Goal: Check status: Check status

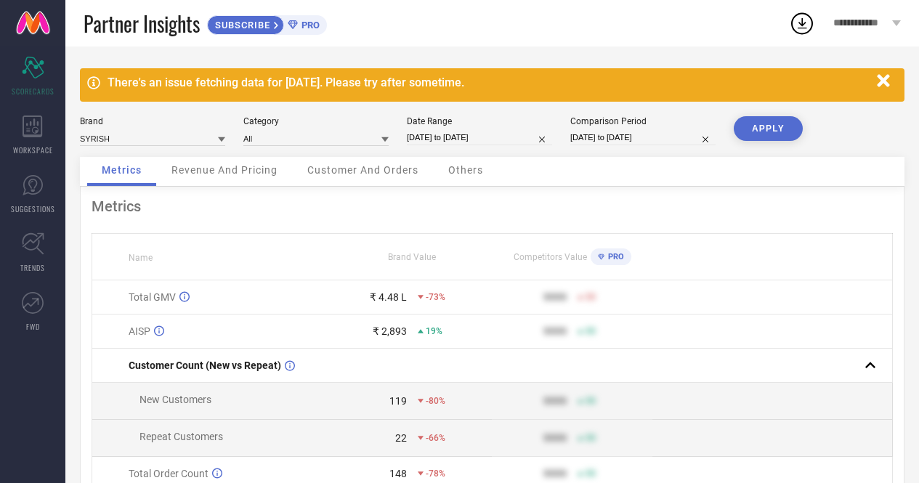
select select "8"
select select "2025"
select select "9"
select select "2025"
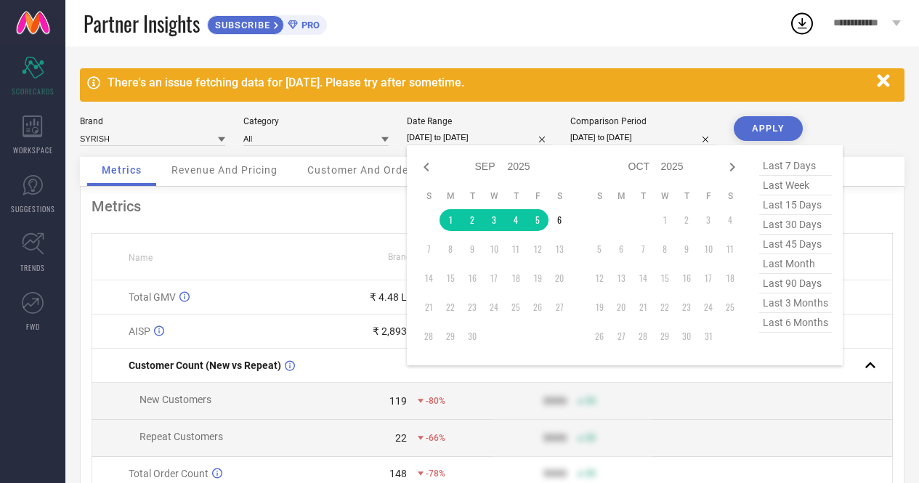
click at [443, 140] on input "[DATE] to [DATE]" at bounding box center [479, 137] width 145 height 15
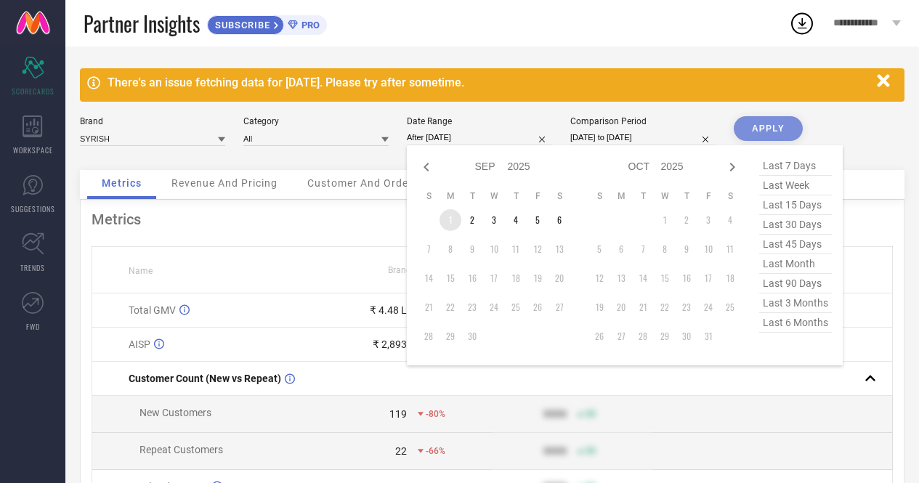
click at [446, 217] on td "1" at bounding box center [451, 220] width 22 height 22
type input "[DATE] to [DATE]"
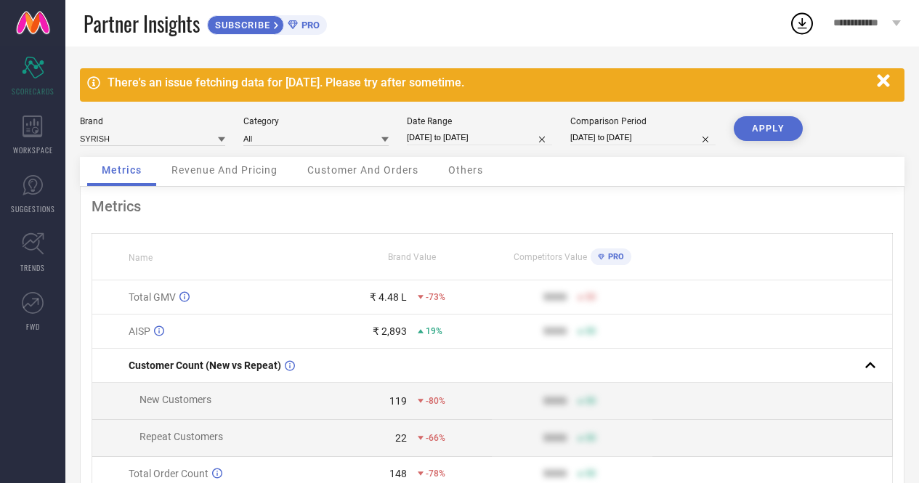
click at [781, 133] on button "APPLY" at bounding box center [768, 128] width 69 height 25
click at [569, 27] on div "Partner Insights SUBSCRIBE PRO" at bounding box center [437, 23] width 706 height 47
select select "3"
select select "2024"
select select "4"
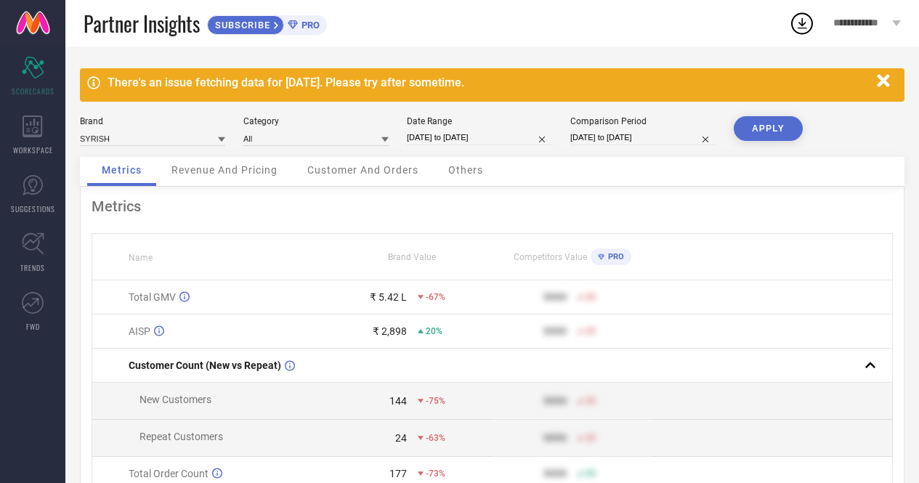
select select "2024"
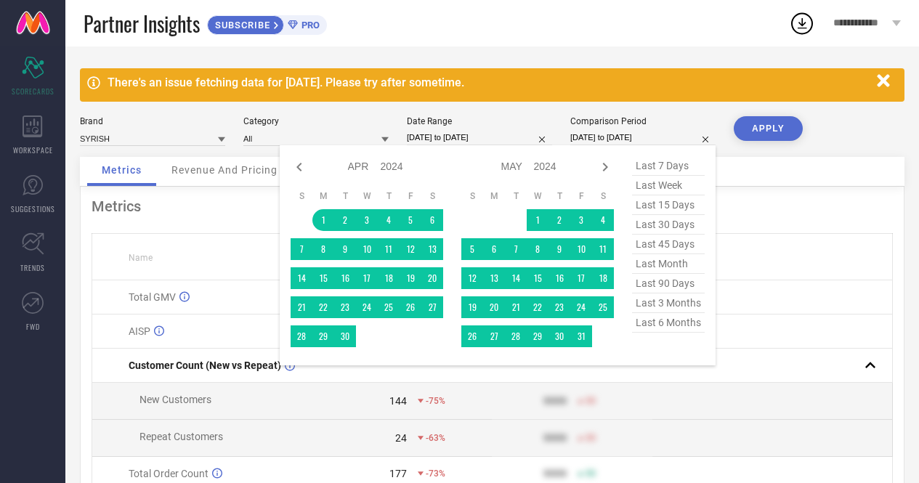
click at [600, 137] on input "[DATE] to [DATE]" at bounding box center [643, 137] width 145 height 15
click at [536, 172] on select "2014 2015 2016 2017 2018 2019 2020 2021 2022 2023 2024 2025 2026 2027 2028 2029…" at bounding box center [545, 166] width 23 height 21
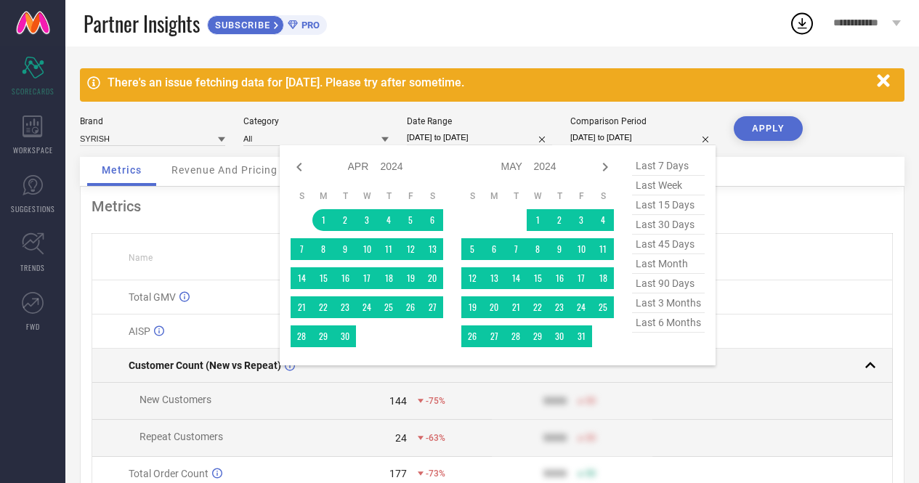
select select "3"
select select "2025"
select select "4"
select select "2025"
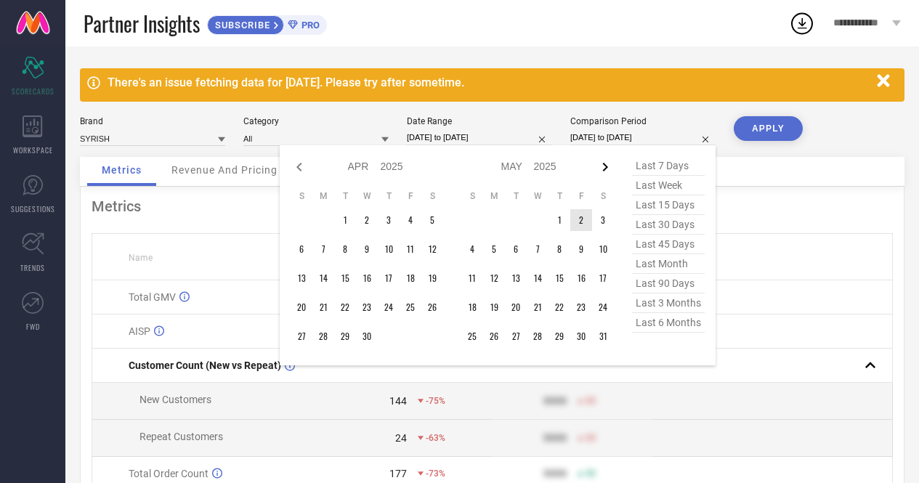
click at [603, 167] on icon at bounding box center [605, 166] width 17 height 17
select select "4"
select select "2025"
select select "5"
select select "2025"
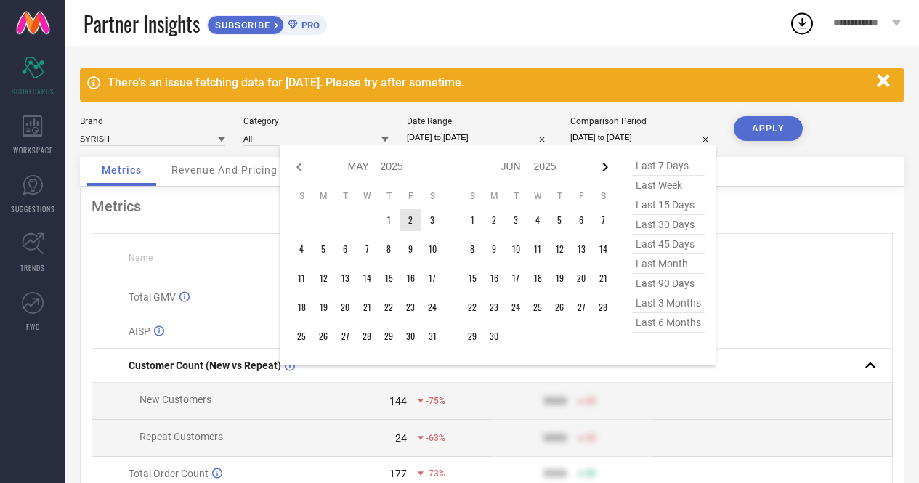
click at [603, 167] on icon at bounding box center [605, 166] width 17 height 17
select select "5"
select select "2025"
select select "6"
select select "2025"
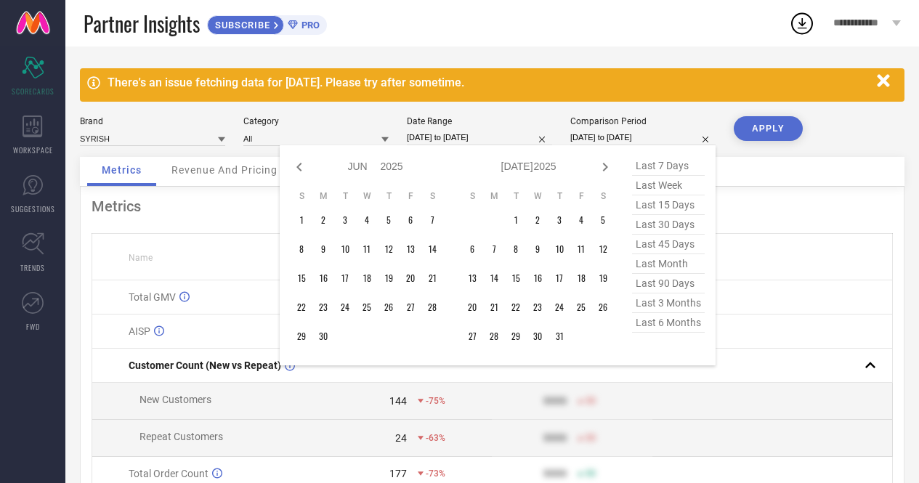
click at [603, 167] on icon at bounding box center [605, 166] width 17 height 17
select select "6"
select select "2025"
select select "7"
select select "2025"
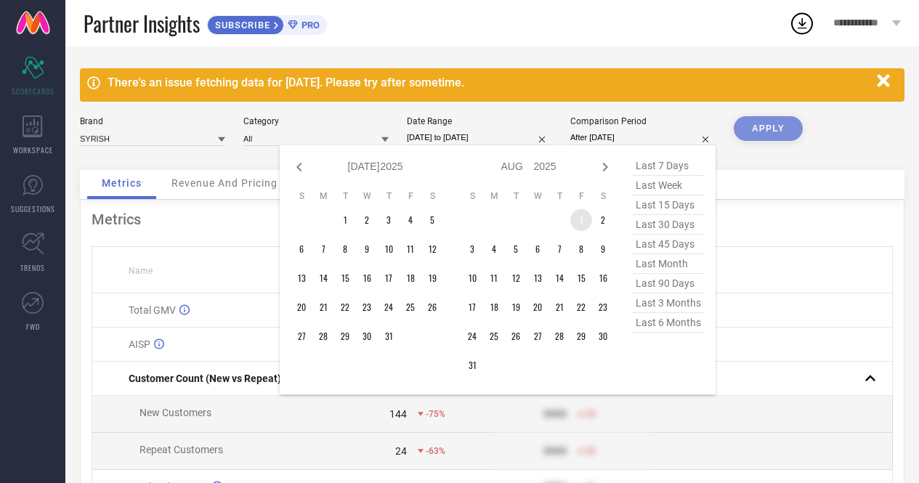
click at [577, 219] on td "1" at bounding box center [582, 220] width 22 height 22
type input "[DATE] to [DATE]"
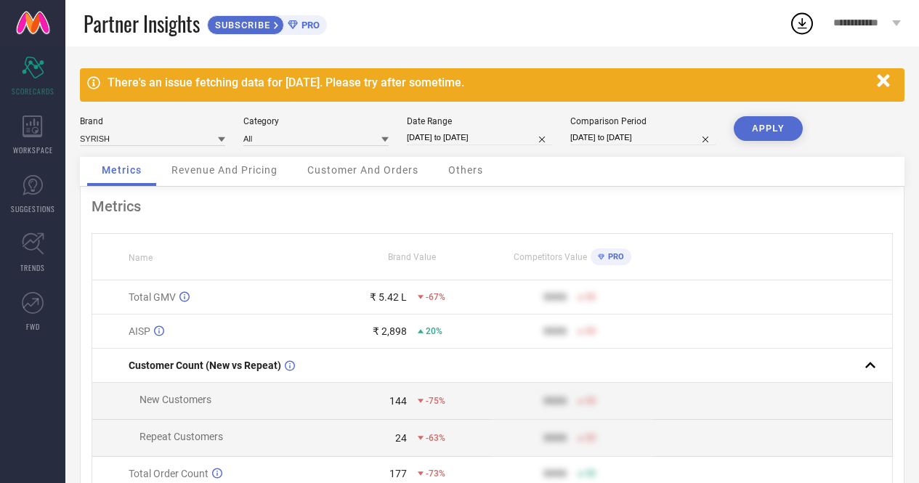
click at [760, 136] on button "APPLY" at bounding box center [768, 128] width 69 height 25
select select "8"
select select "2025"
select select "9"
select select "2025"
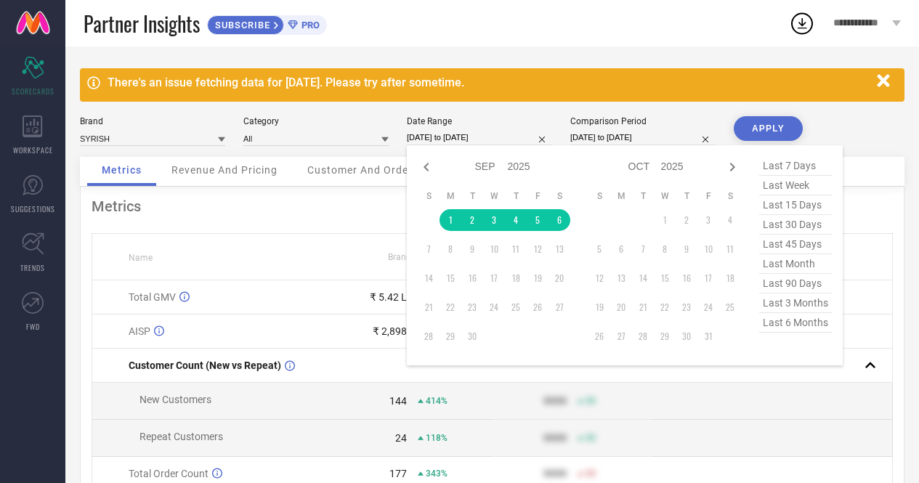
click at [474, 139] on input "[DATE] to [DATE]" at bounding box center [479, 137] width 145 height 15
click at [423, 166] on icon at bounding box center [426, 166] width 17 height 17
select select "6"
select select "2025"
select select "7"
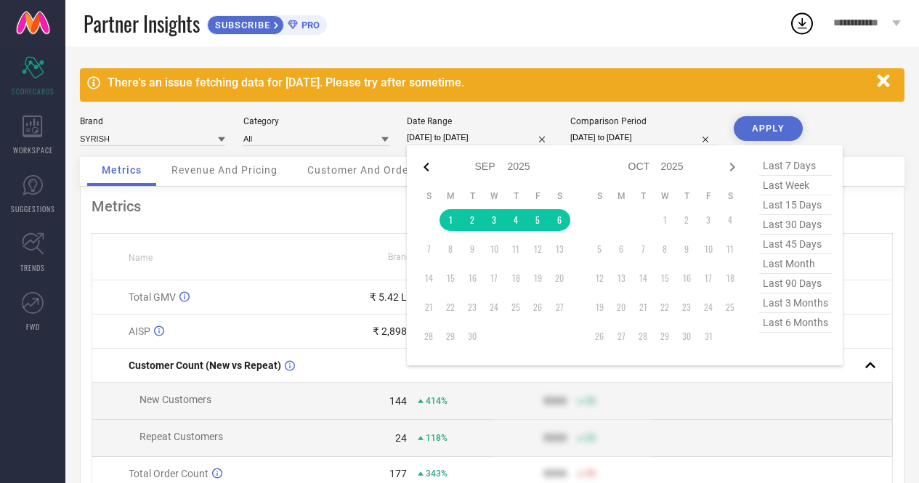
select select "2025"
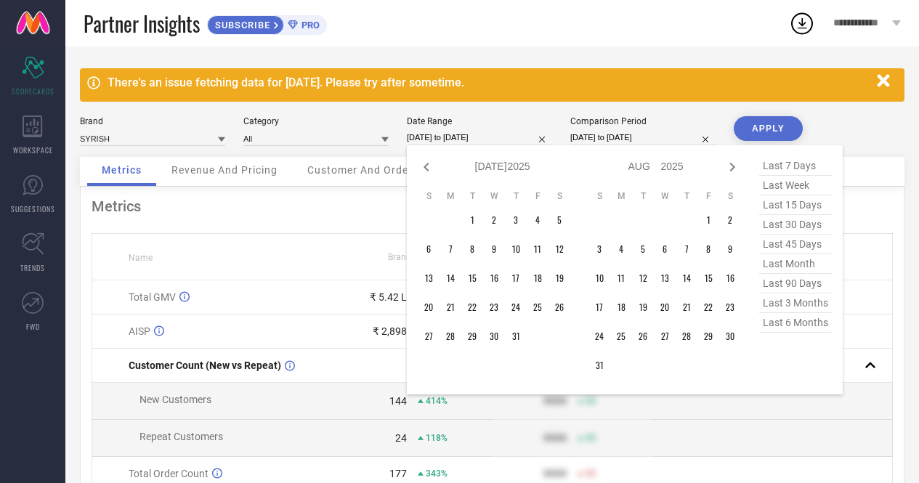
click at [423, 166] on icon at bounding box center [426, 166] width 17 height 17
select select "5"
select select "2025"
select select "6"
select select "2025"
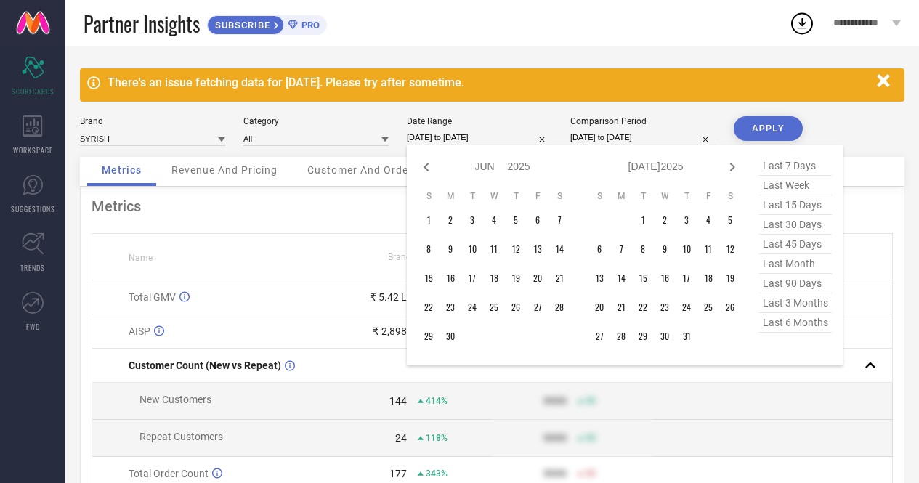
click at [423, 166] on icon at bounding box center [426, 166] width 17 height 17
select select "3"
select select "2025"
select select "4"
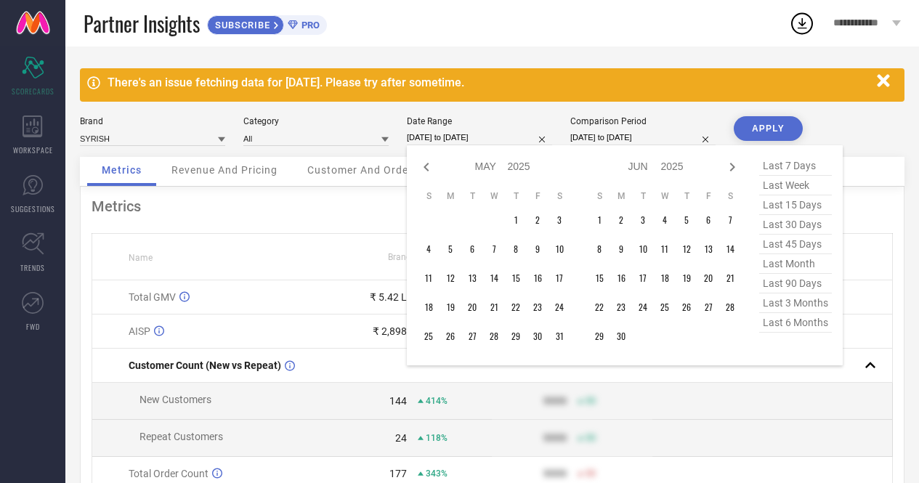
select select "2025"
type input "After [DATE]"
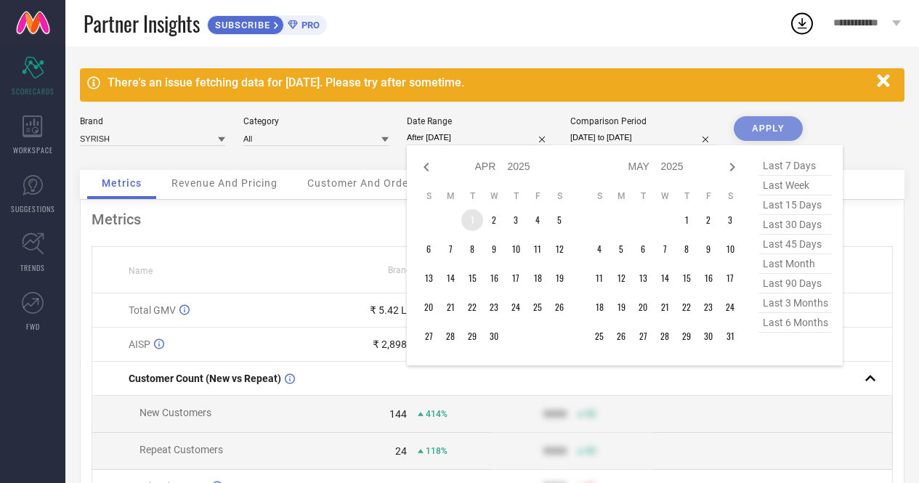
click at [477, 222] on td "1" at bounding box center [473, 220] width 22 height 22
click at [733, 170] on icon at bounding box center [732, 166] width 17 height 17
select select "4"
select select "2025"
select select "5"
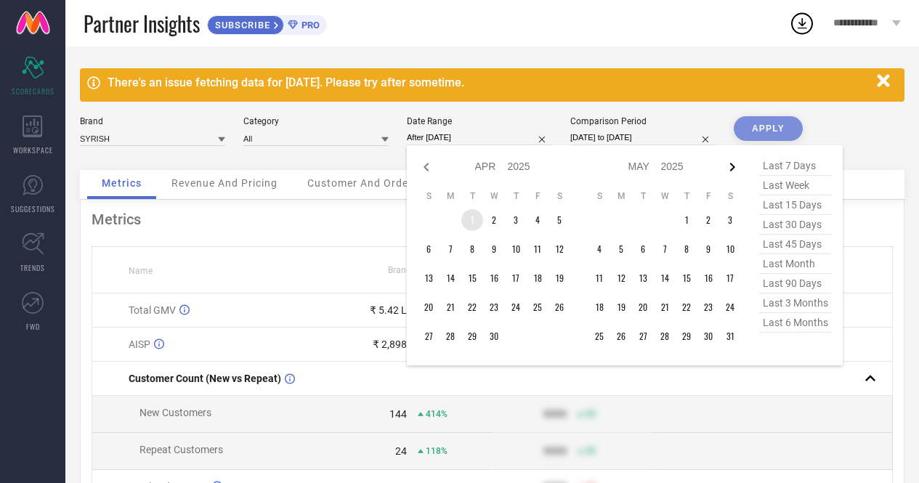
select select "2025"
click at [733, 170] on icon at bounding box center [732, 166] width 17 height 17
select select "5"
select select "2025"
select select "6"
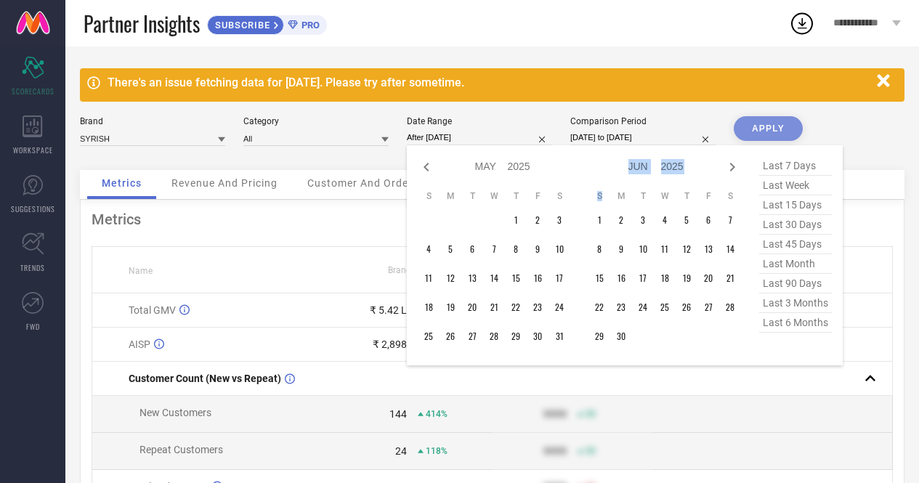
select select "2025"
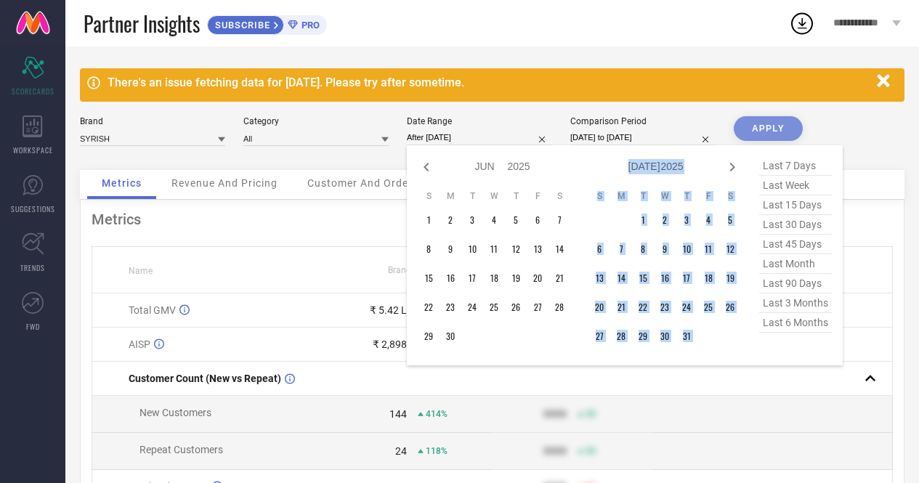
click at [733, 170] on icon at bounding box center [732, 166] width 17 height 17
select select "6"
select select "2025"
select select "7"
select select "2025"
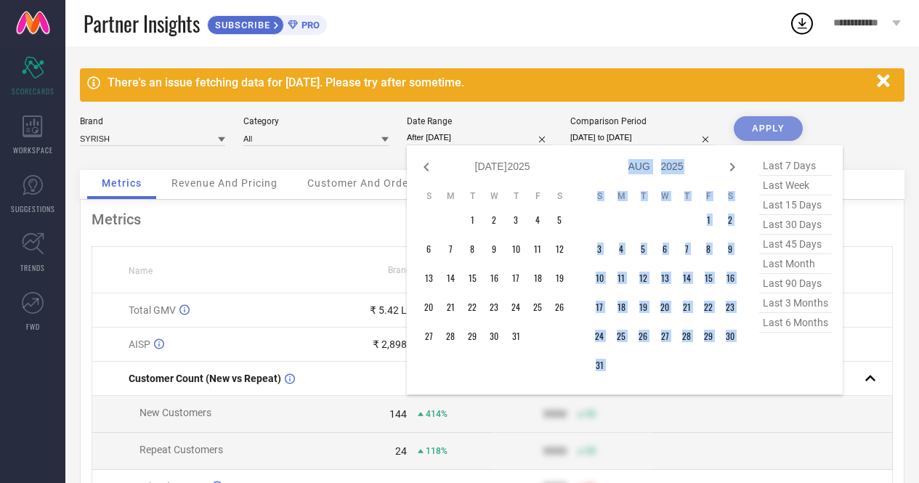
click at [733, 170] on icon at bounding box center [732, 166] width 17 height 17
select select "7"
select select "2025"
select select "8"
select select "2025"
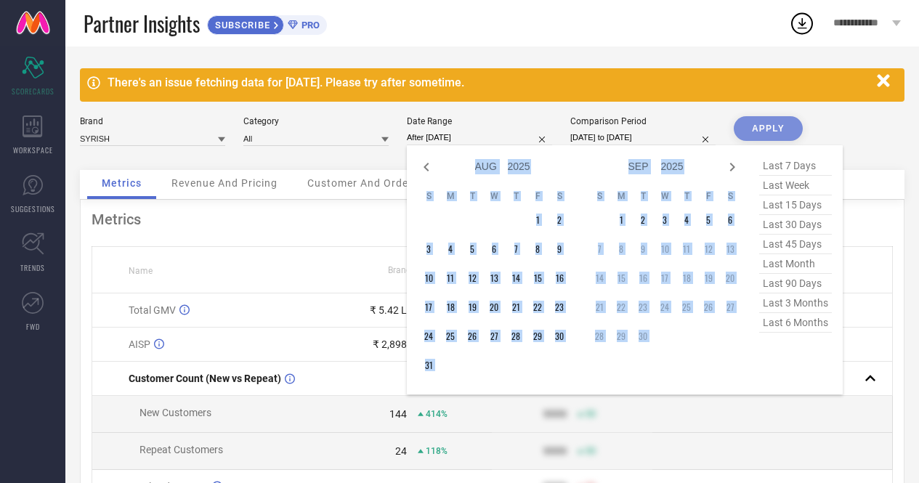
click at [585, 172] on div "Jan Feb Mar Apr May Jun [DATE] Aug Sep Oct Nov [DATE] 2016 2017 2018 2019 2020 …" at bounding box center [579, 269] width 323 height 227
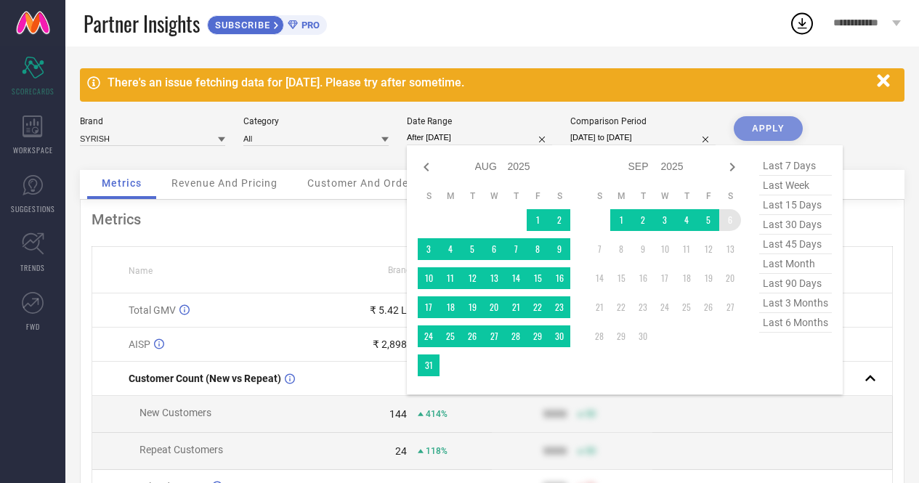
type input "[DATE] to [DATE]"
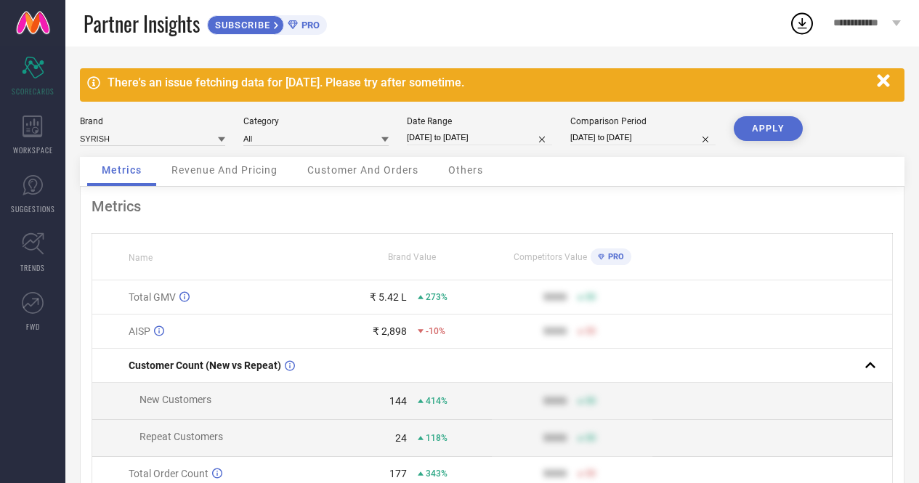
click at [773, 127] on button "APPLY" at bounding box center [768, 128] width 69 height 25
select select "3"
select select "2025"
select select "4"
select select "2025"
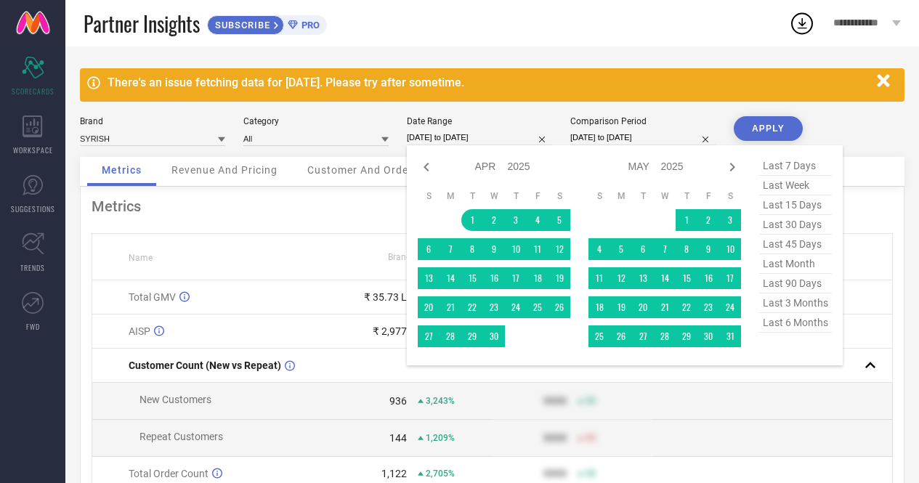
click at [449, 145] on input "[DATE] to [DATE]" at bounding box center [479, 137] width 145 height 15
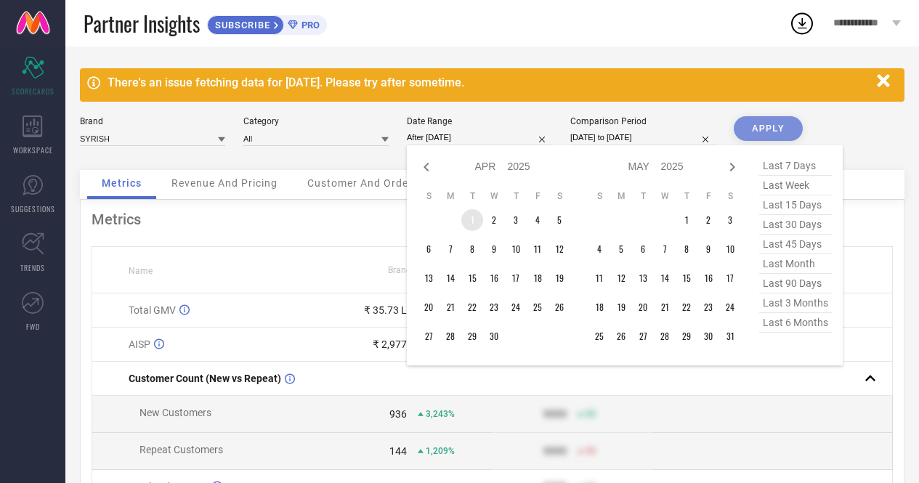
click at [475, 221] on td "1" at bounding box center [473, 220] width 22 height 22
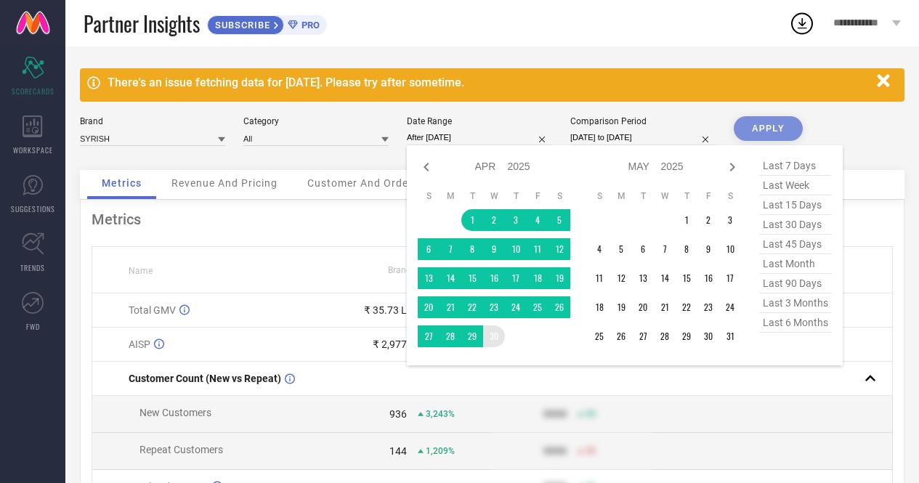
type input "[DATE] to [DATE]"
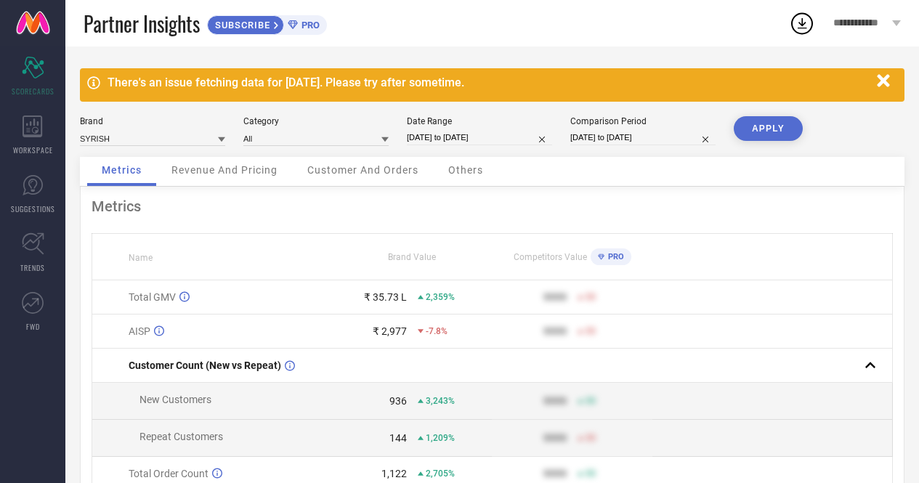
click at [779, 124] on button "APPLY" at bounding box center [768, 128] width 69 height 25
select select "3"
select select "2025"
select select "4"
select select "2025"
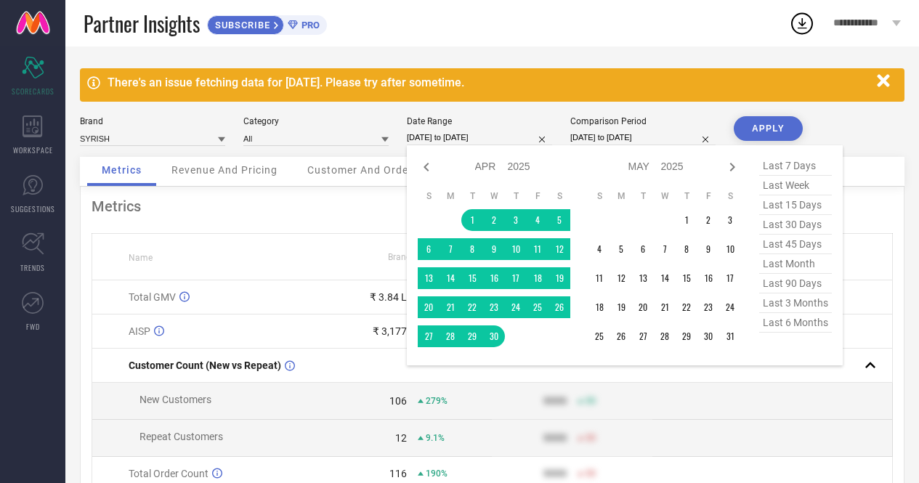
click at [472, 141] on input "[DATE] to [DATE]" at bounding box center [479, 137] width 145 height 15
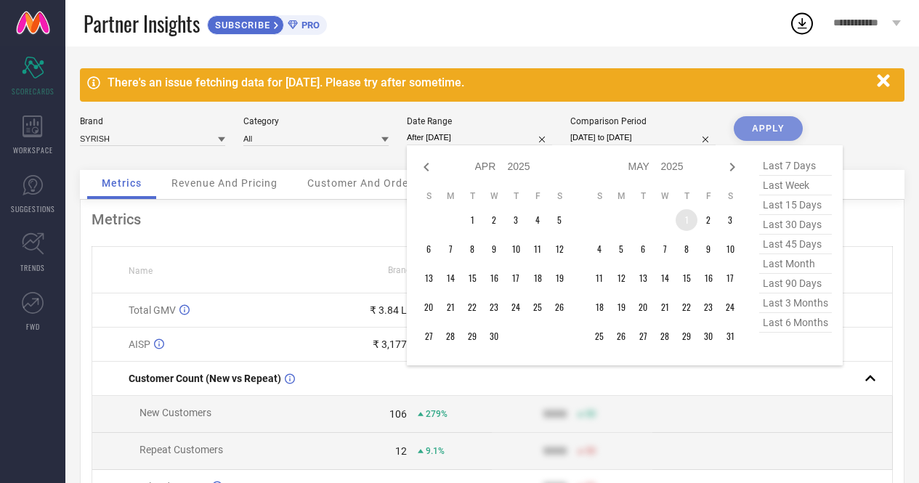
click at [690, 221] on td "1" at bounding box center [687, 220] width 22 height 22
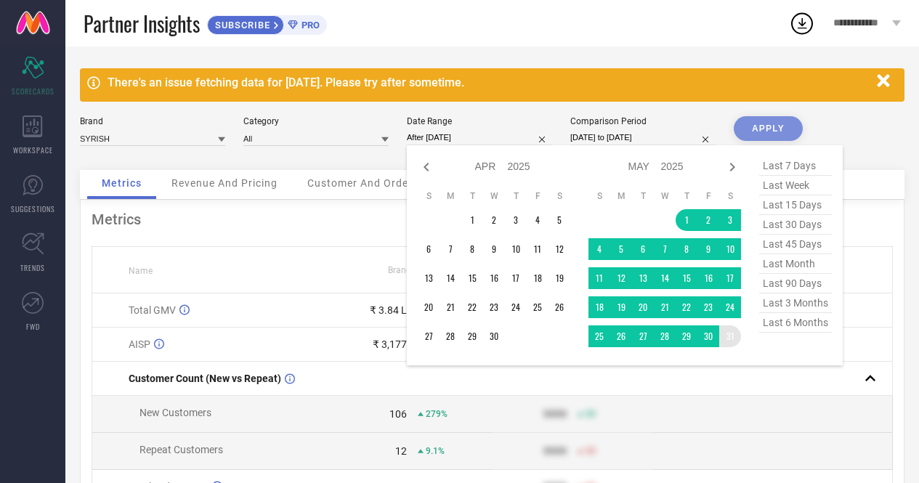
type input "[DATE] to [DATE]"
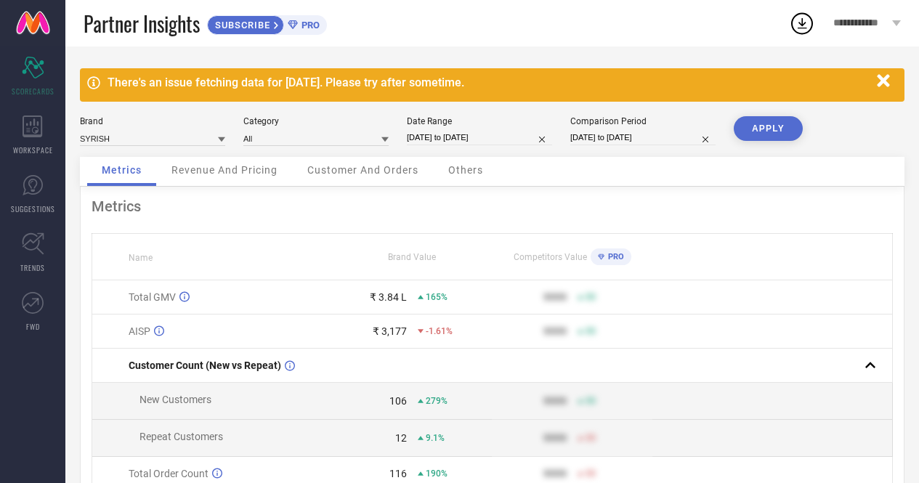
click at [776, 123] on button "APPLY" at bounding box center [768, 128] width 69 height 25
select select "4"
select select "2025"
select select "5"
select select "2025"
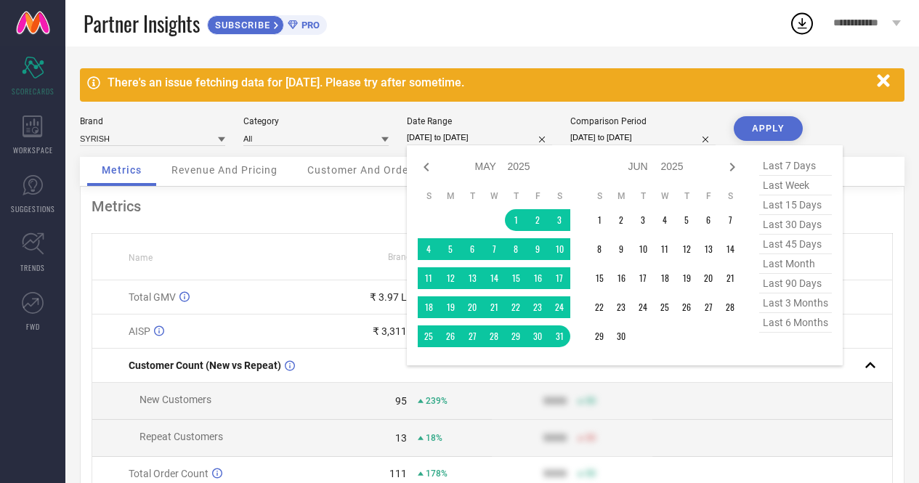
click at [488, 132] on input "[DATE] to [DATE]" at bounding box center [479, 137] width 145 height 15
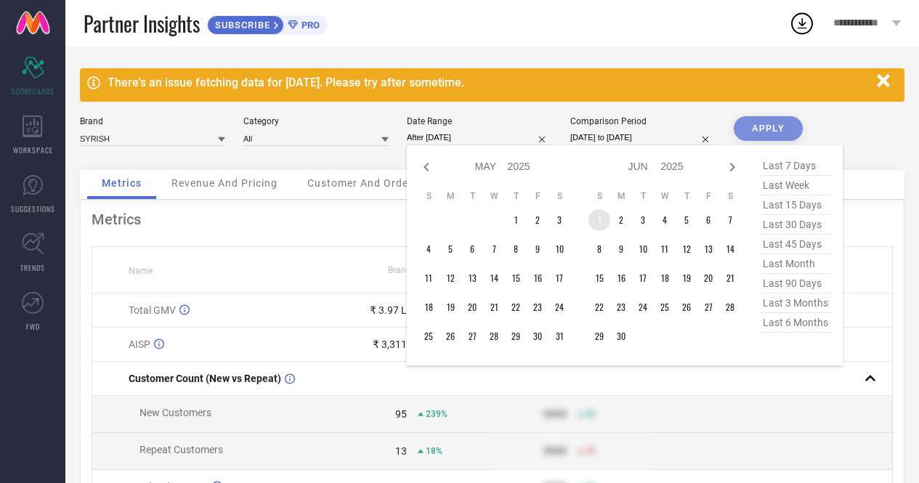
click at [600, 219] on td "1" at bounding box center [600, 220] width 22 height 22
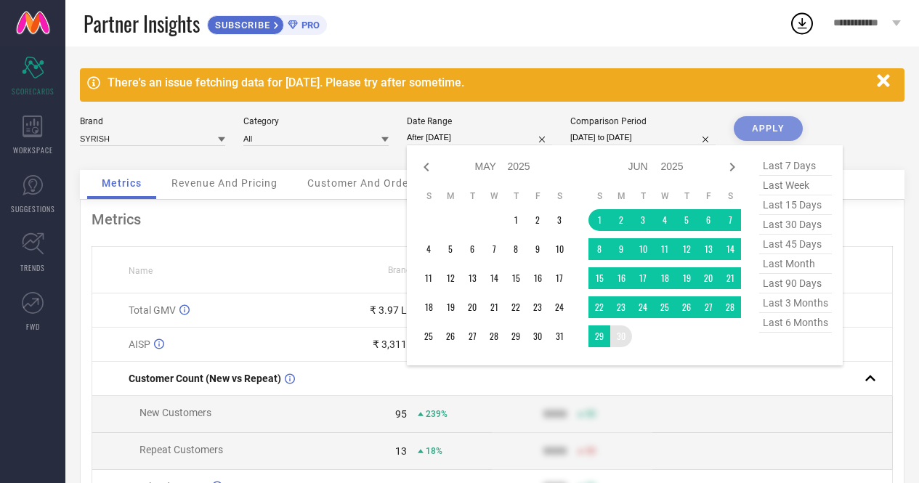
type input "[DATE] to [DATE]"
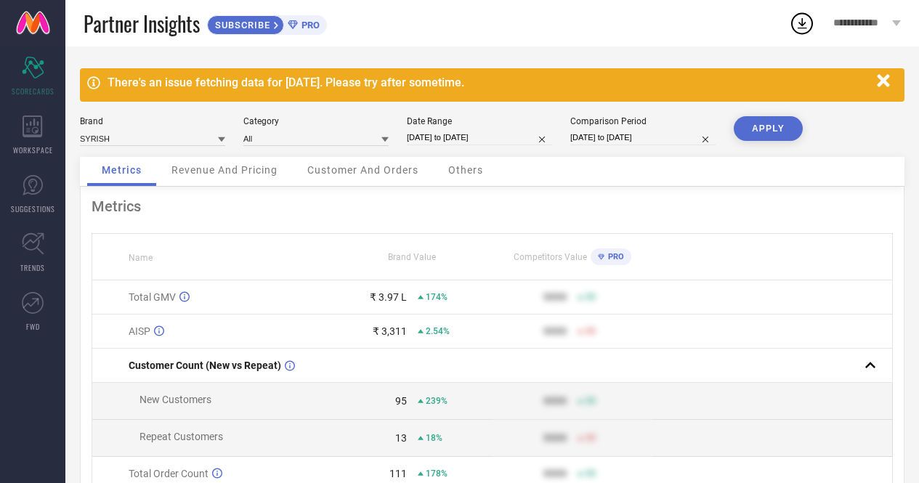
click at [768, 125] on button "APPLY" at bounding box center [768, 128] width 69 height 25
select select "5"
select select "2025"
select select "6"
select select "2025"
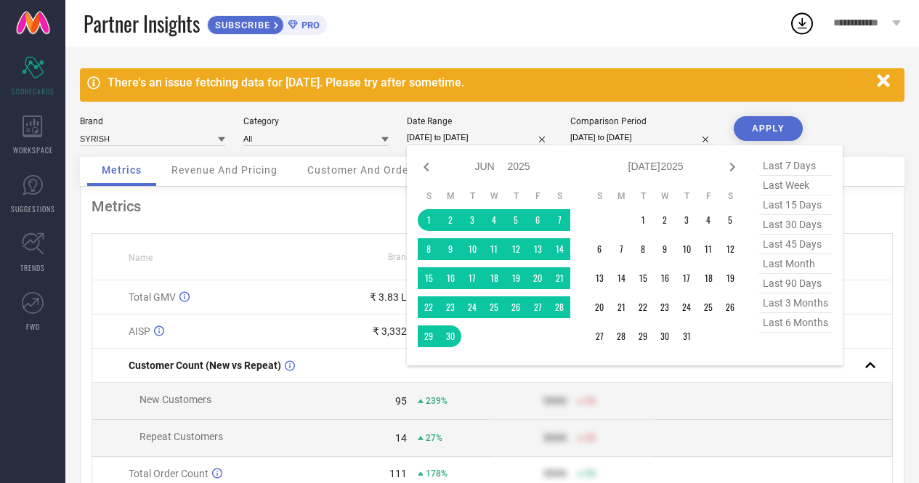
click at [466, 134] on input "[DATE] to [DATE]" at bounding box center [479, 137] width 145 height 15
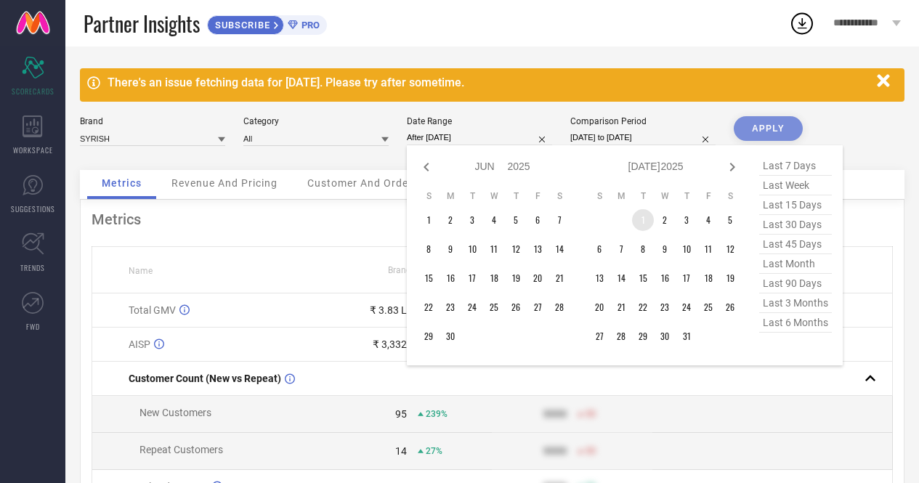
click at [648, 222] on td "1" at bounding box center [643, 220] width 22 height 22
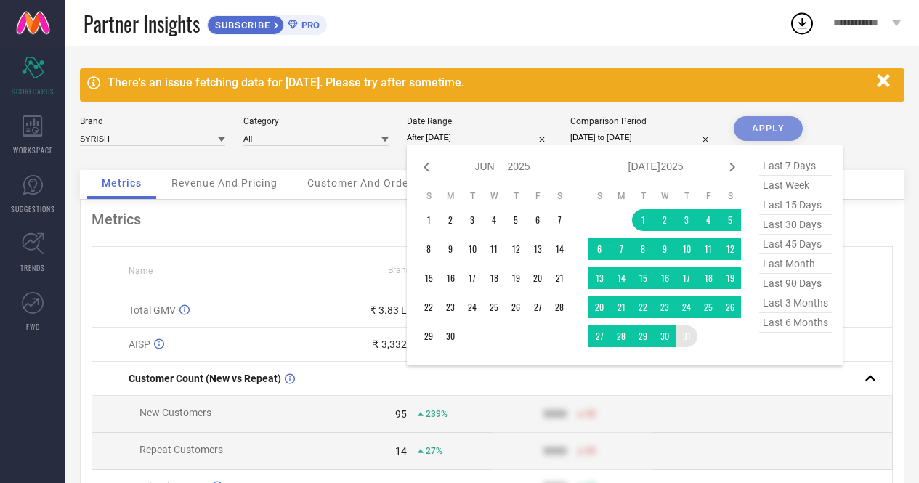
type input "[DATE] to [DATE]"
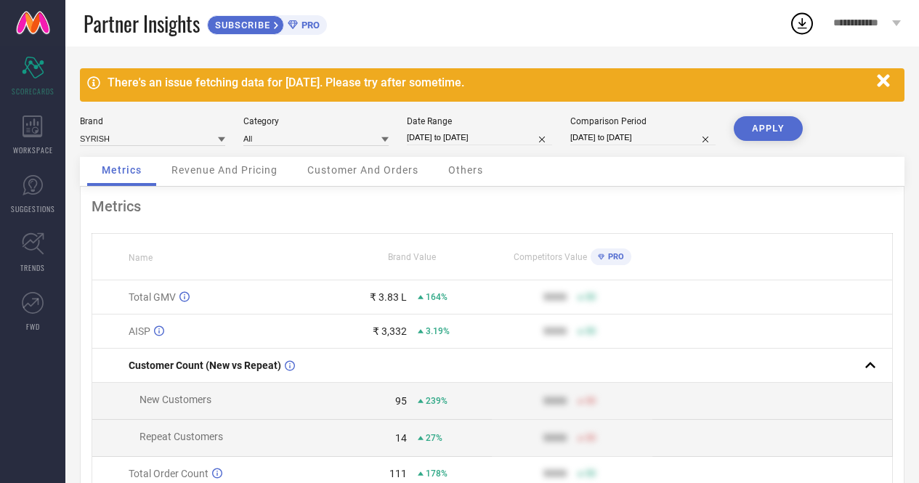
click at [781, 126] on button "APPLY" at bounding box center [768, 128] width 69 height 25
click at [470, 133] on input "[DATE] to [DATE]" at bounding box center [479, 137] width 145 height 15
select select "6"
select select "2025"
select select "7"
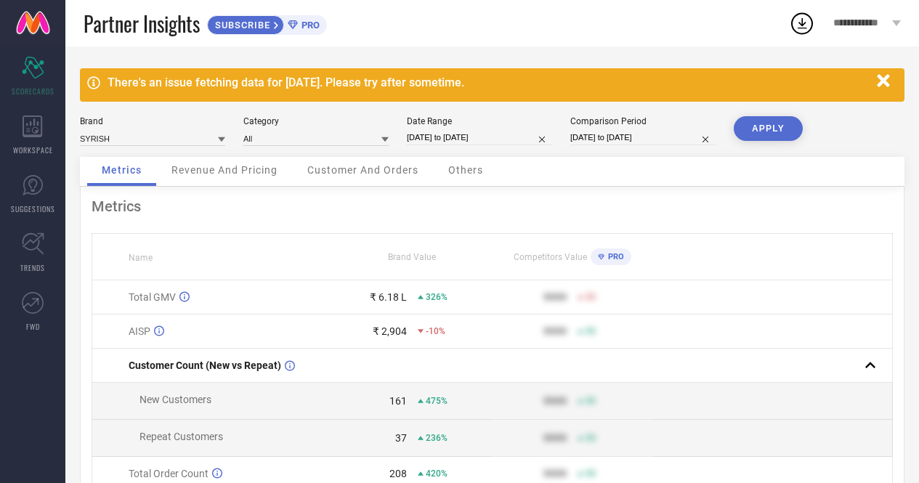
select select "2025"
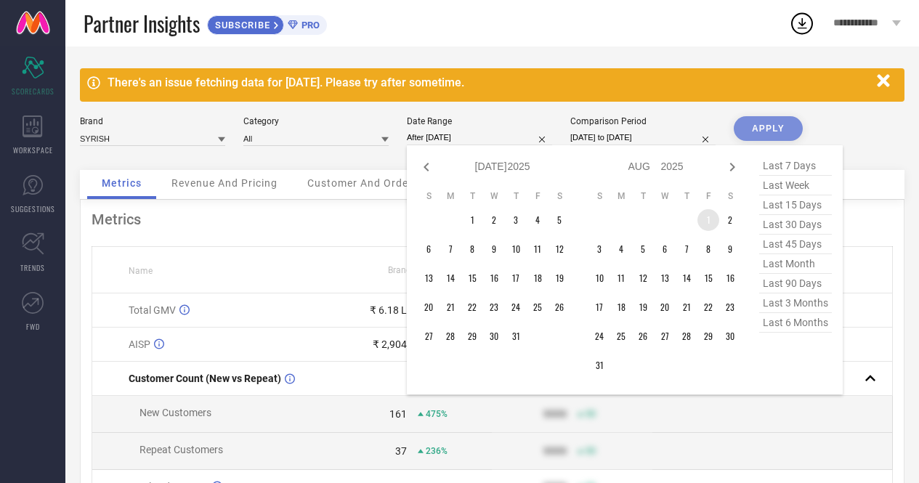
click at [705, 222] on td "1" at bounding box center [709, 220] width 22 height 22
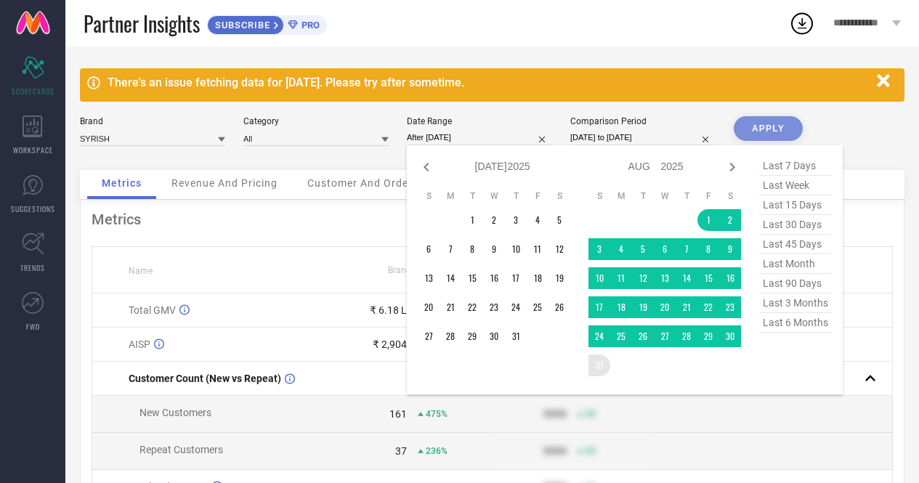
type input "[DATE] to [DATE]"
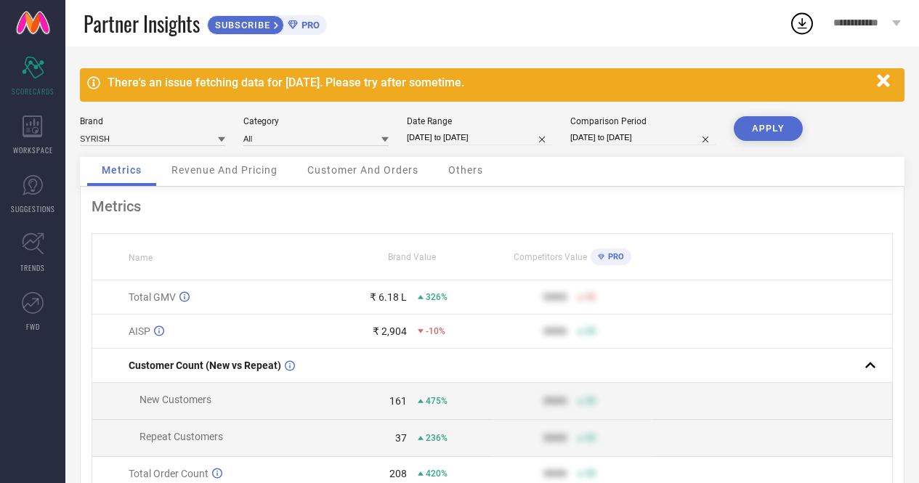
click at [750, 129] on button "APPLY" at bounding box center [768, 128] width 69 height 25
select select "7"
select select "2025"
select select "8"
select select "2025"
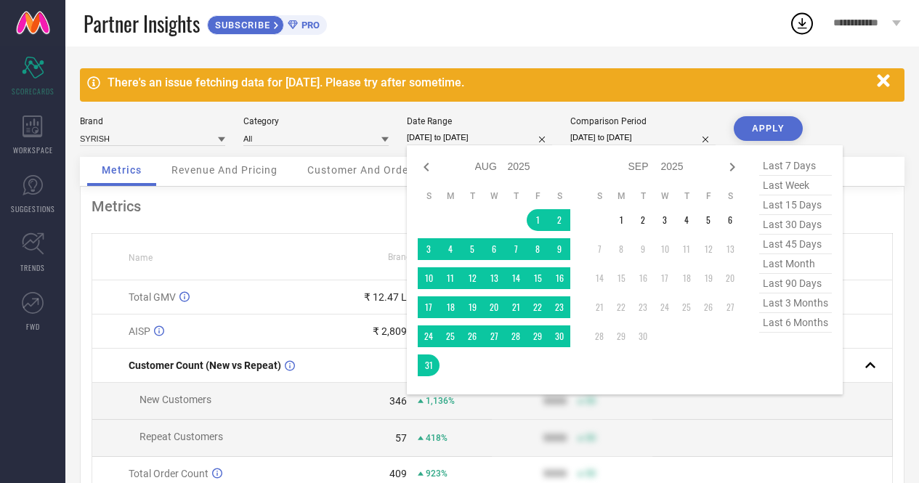
click at [462, 140] on input "[DATE] to [DATE]" at bounding box center [479, 137] width 145 height 15
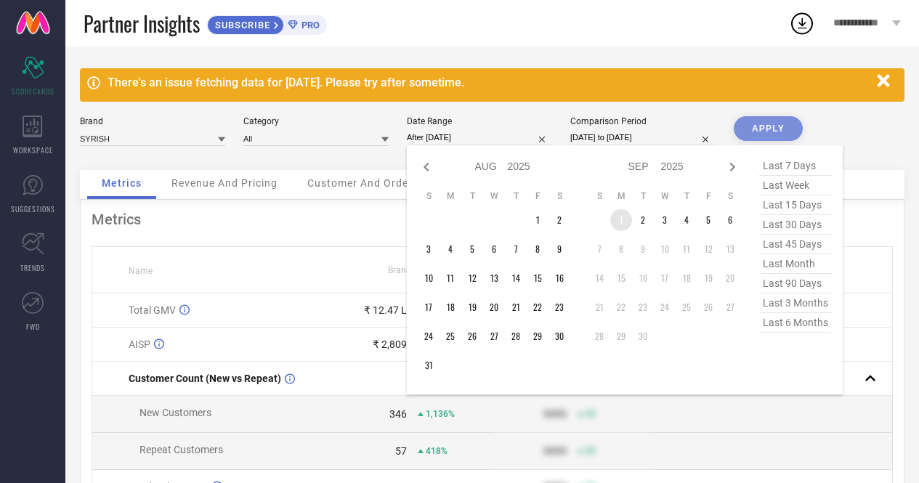
click at [625, 220] on td "1" at bounding box center [622, 220] width 22 height 22
type input "[DATE] to [DATE]"
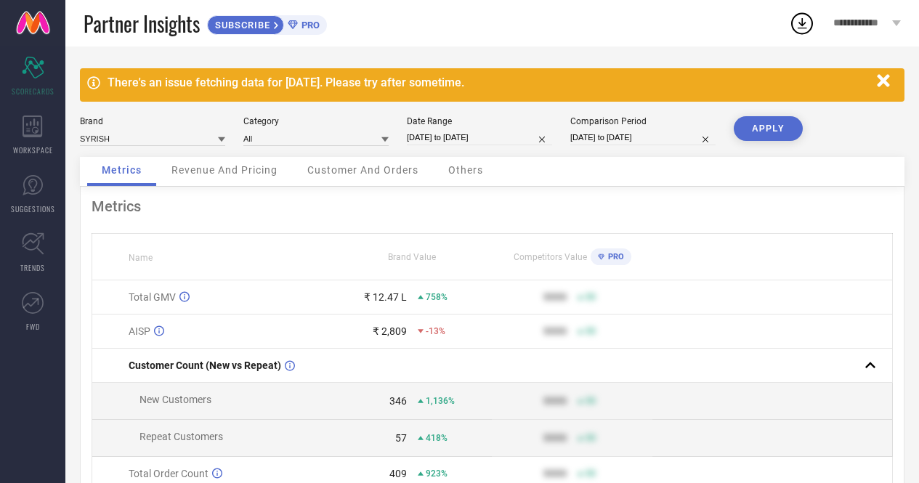
click at [770, 137] on button "APPLY" at bounding box center [768, 128] width 69 height 25
